Goal: Task Accomplishment & Management: Use online tool/utility

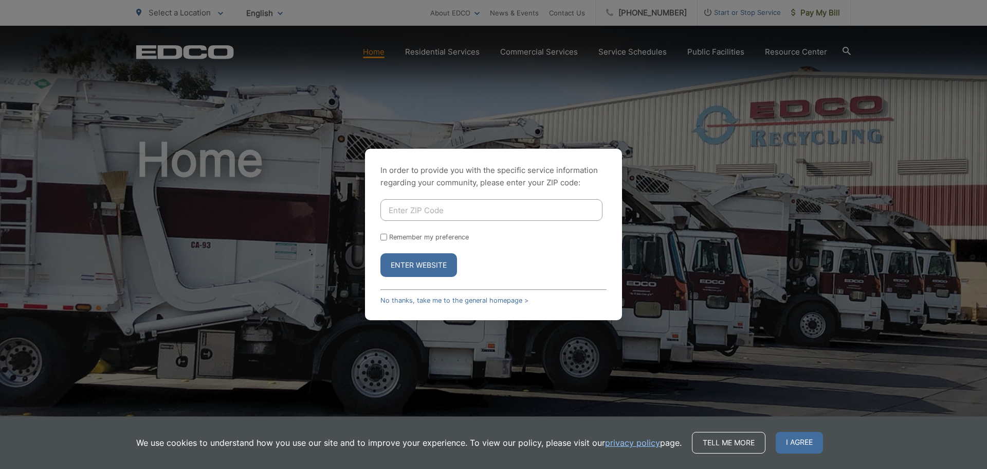
click at [522, 205] on input "Enter ZIP Code" at bounding box center [492, 210] width 222 height 22
type input "92101"
click at [431, 260] on button "Enter Website" at bounding box center [419, 265] width 77 height 24
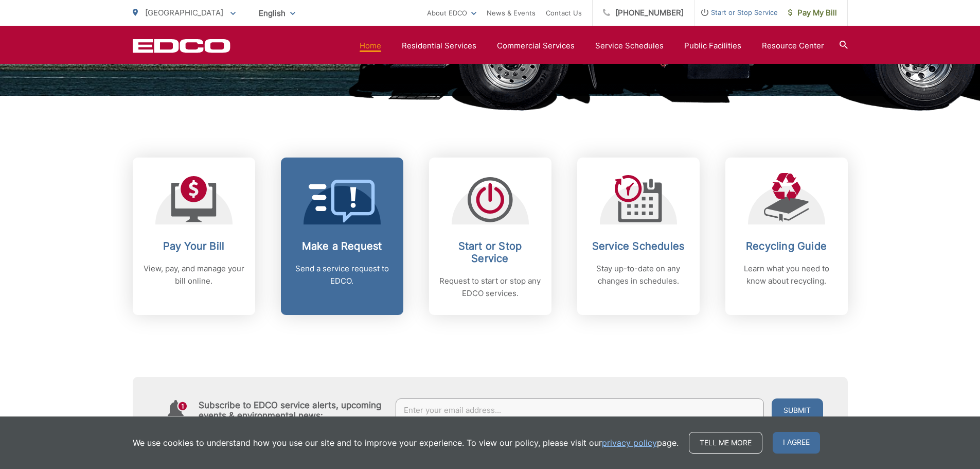
scroll to position [360, 0]
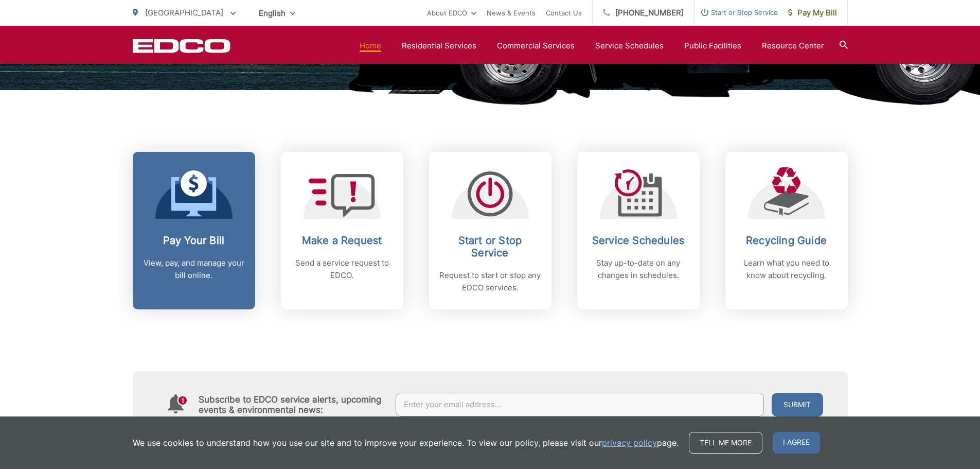
click at [212, 249] on div "Pay Your Bill View, pay, and manage your bill online." at bounding box center [194, 257] width 102 height 47
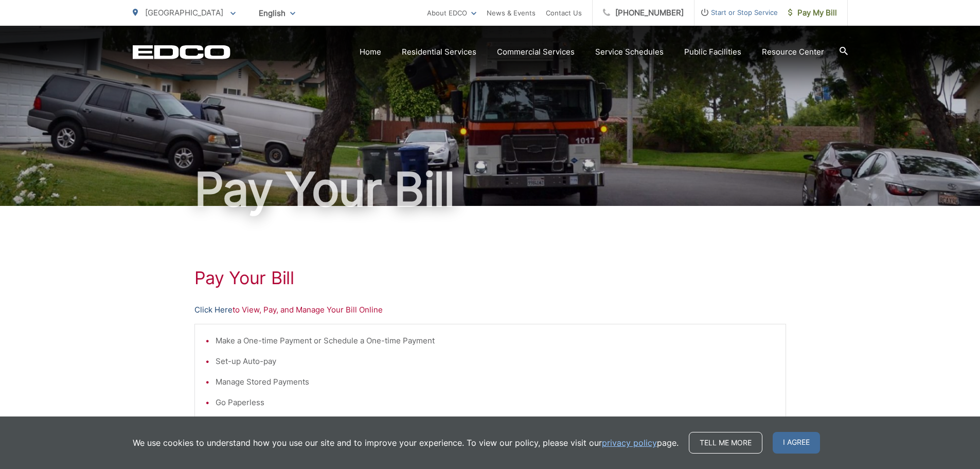
click at [223, 309] on link "Click Here" at bounding box center [213, 309] width 38 height 12
